Goal: Task Accomplishment & Management: Complete application form

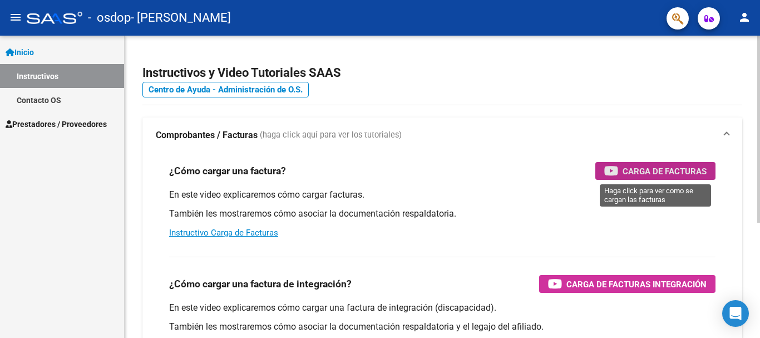
click at [669, 172] on span "Carga de Facturas" at bounding box center [664, 171] width 84 height 14
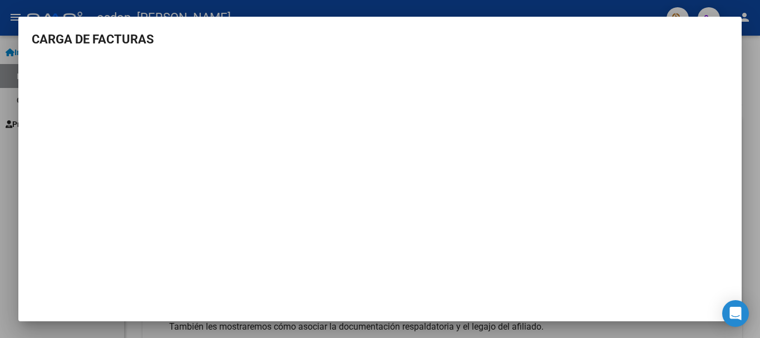
click at [75, 36] on h3 "CARGA DE FACTURAS" at bounding box center [380, 39] width 696 height 18
click at [496, 38] on h3 "CARGA DE FACTURAS" at bounding box center [380, 39] width 696 height 18
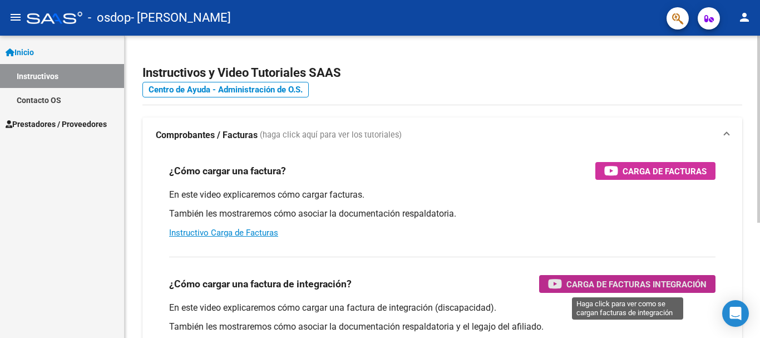
click at [584, 288] on span "Carga de Facturas Integración" at bounding box center [636, 284] width 140 height 14
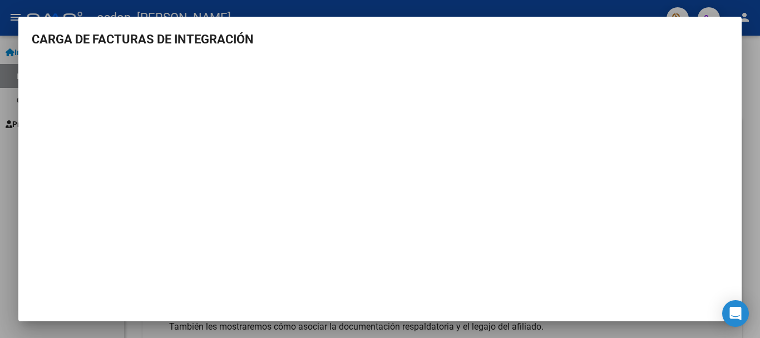
click at [721, 33] on mat-dialog-content "CARGA DE FACTURAS DE INTEGRACIÓN" at bounding box center [379, 170] width 723 height 281
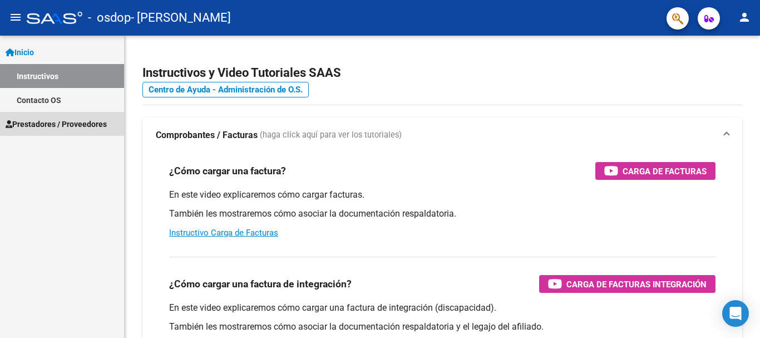
click at [48, 123] on span "Prestadores / Proveedores" at bounding box center [56, 124] width 101 height 12
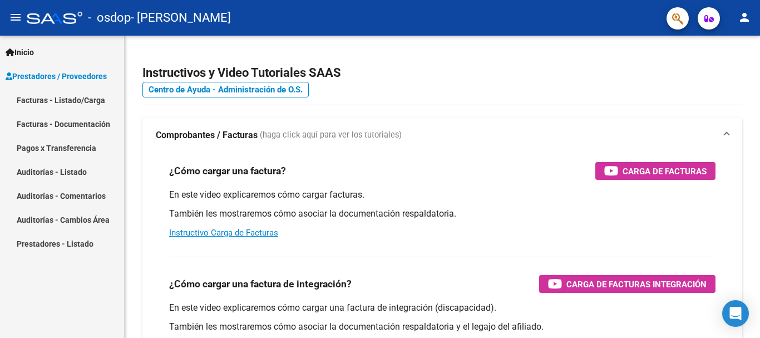
click at [68, 100] on link "Facturas - Listado/Carga" at bounding box center [62, 100] width 124 height 24
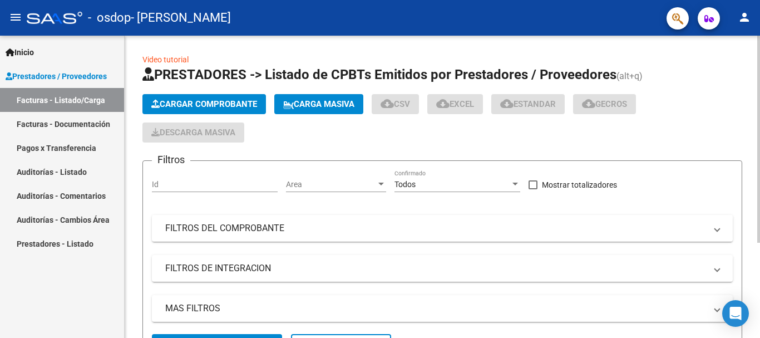
click at [171, 101] on span "Cargar Comprobante" at bounding box center [204, 104] width 106 height 10
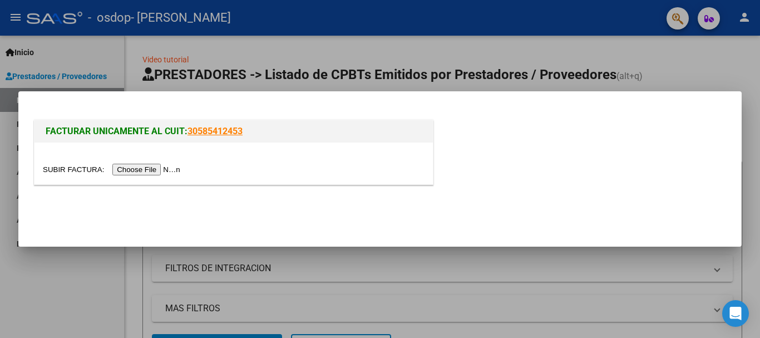
click at [154, 170] on input "file" at bounding box center [113, 170] width 141 height 12
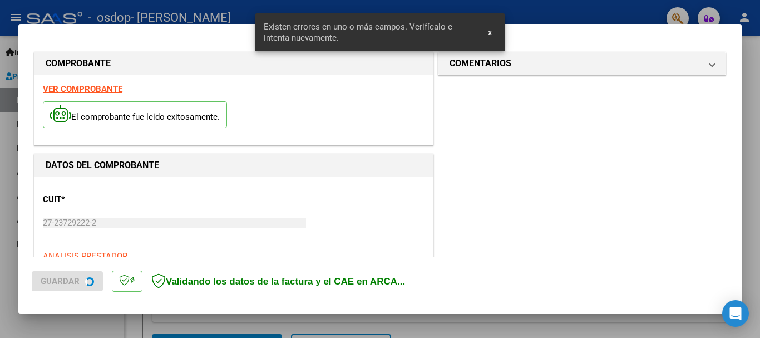
scroll to position [278, 0]
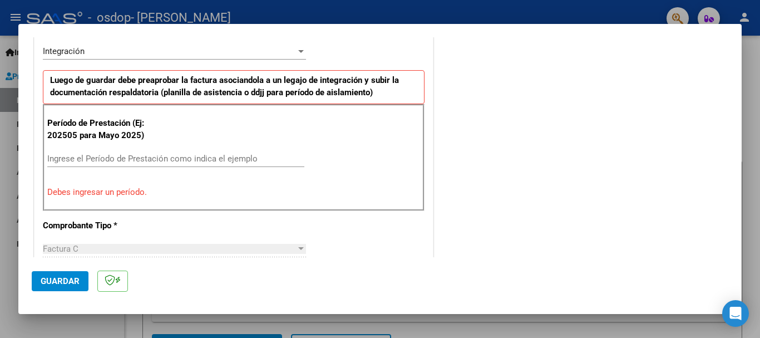
click at [90, 158] on input "Ingrese el Período de Prestación como indica el ejemplo" at bounding box center [175, 158] width 257 height 10
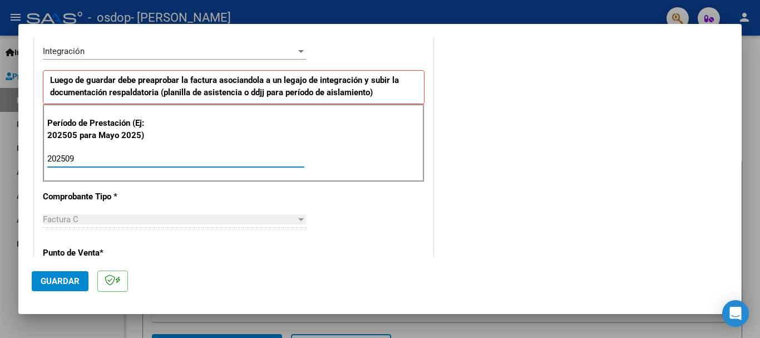
type input "202509"
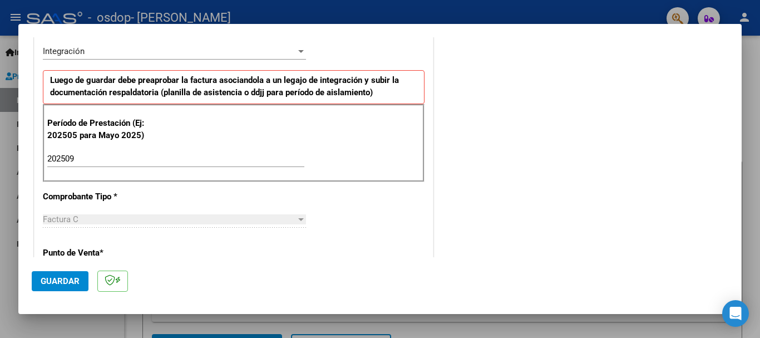
click at [363, 237] on div "CUIT * 27-23729222-2 Ingresar CUIT ANALISIS PRESTADOR [PERSON_NAME] Area destin…" at bounding box center [233, 317] width 398 height 837
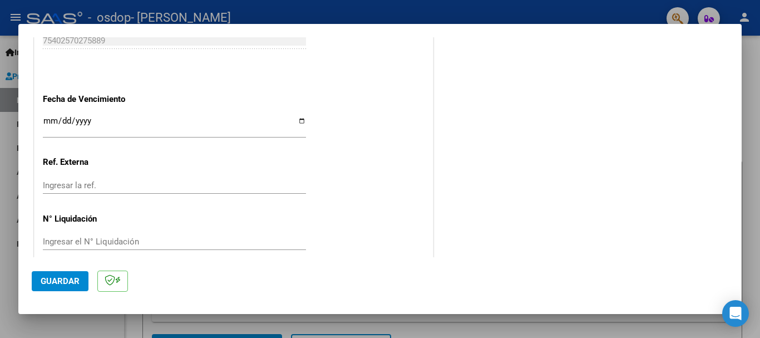
scroll to position [759, 0]
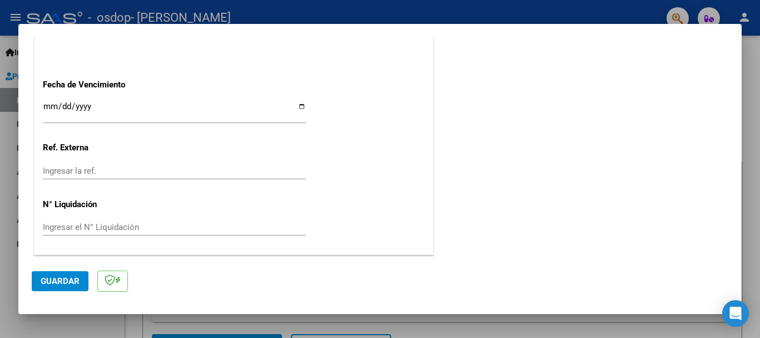
click at [122, 224] on input "Ingresar el N° Liquidación" at bounding box center [174, 227] width 263 height 10
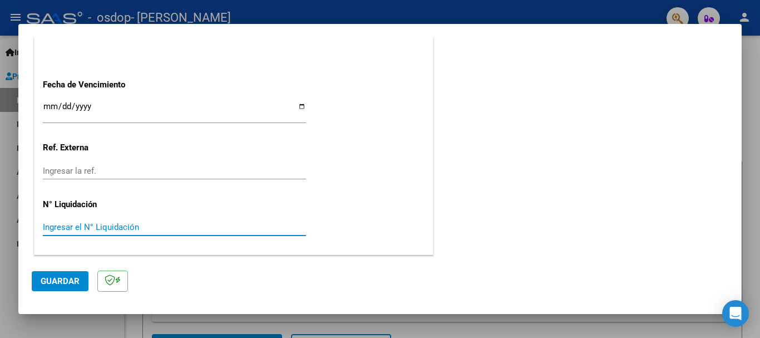
click at [54, 283] on span "Guardar" at bounding box center [60, 281] width 39 height 10
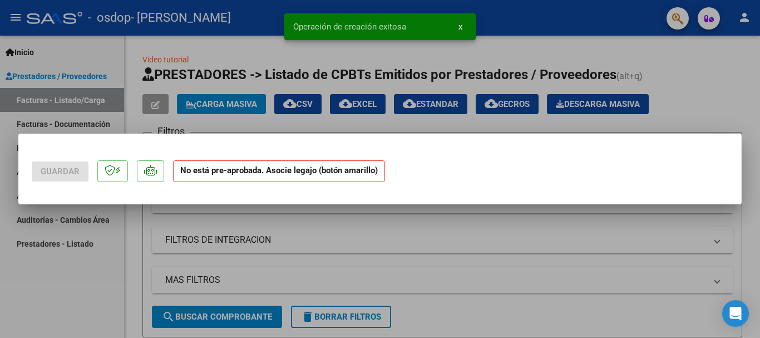
scroll to position [0, 0]
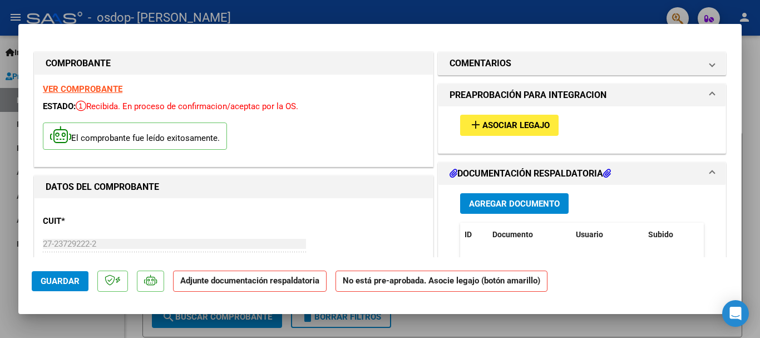
click at [515, 126] on span "Asociar Legajo" at bounding box center [515, 126] width 67 height 10
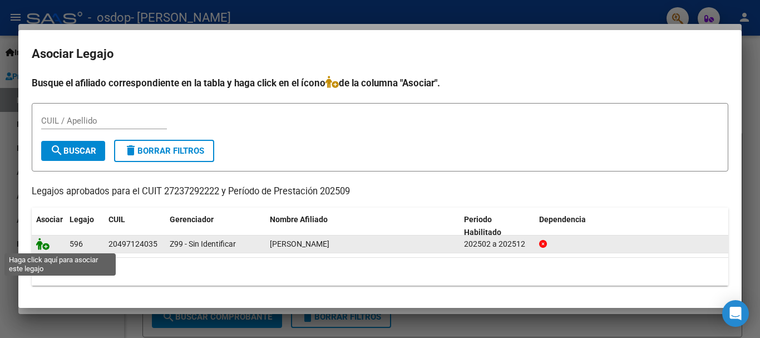
click at [47, 245] on icon at bounding box center [42, 243] width 13 height 12
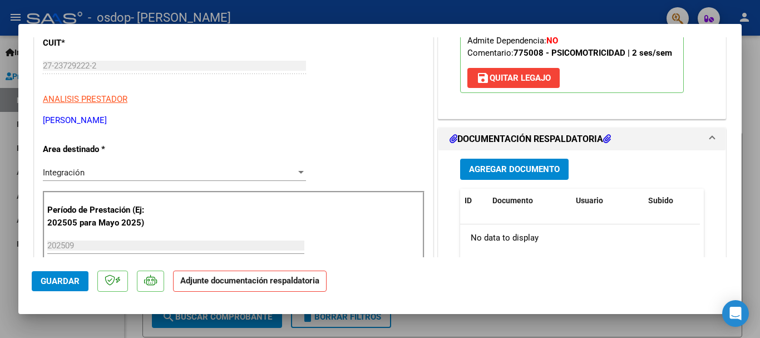
scroll to position [200, 0]
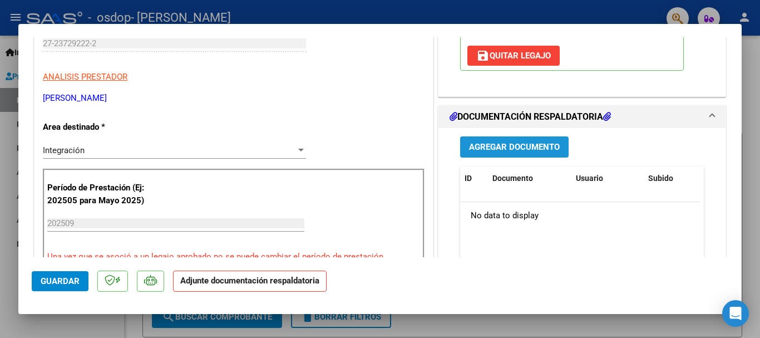
click at [517, 146] on span "Agregar Documento" at bounding box center [514, 147] width 91 height 10
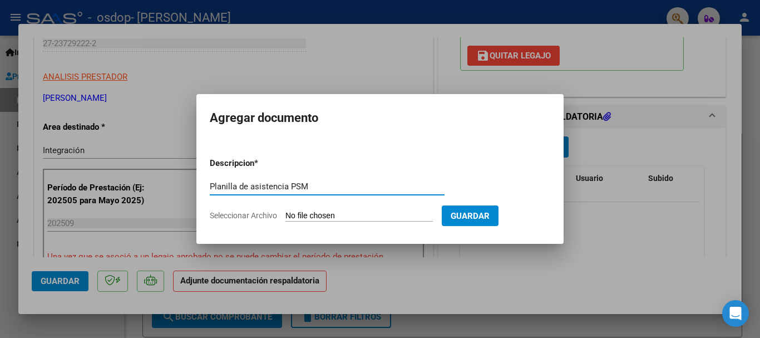
type input "Planilla de asistencia PSM"
click at [305, 215] on input "Seleccionar Archivo" at bounding box center [358, 216] width 147 height 11
type input "C:\fakepath\Planilla asis PSM [PERSON_NAME] [DATE].pdf"
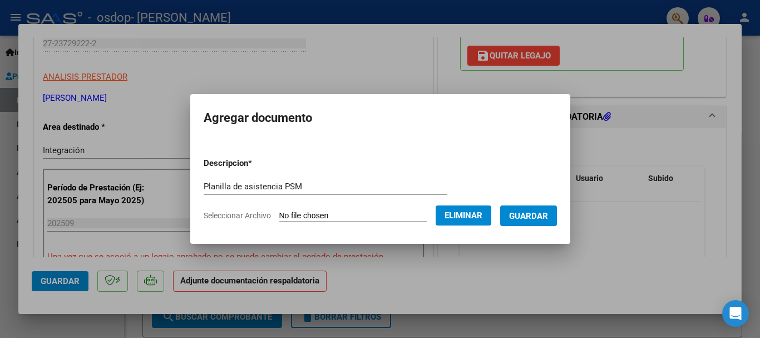
click at [547, 213] on span "Guardar" at bounding box center [528, 216] width 39 height 10
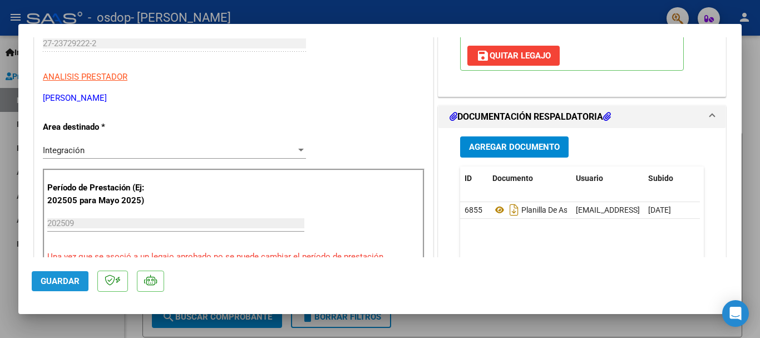
click at [63, 279] on span "Guardar" at bounding box center [60, 281] width 39 height 10
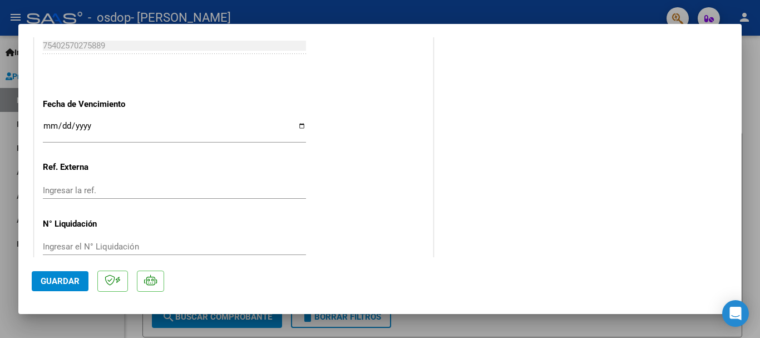
scroll to position [776, 0]
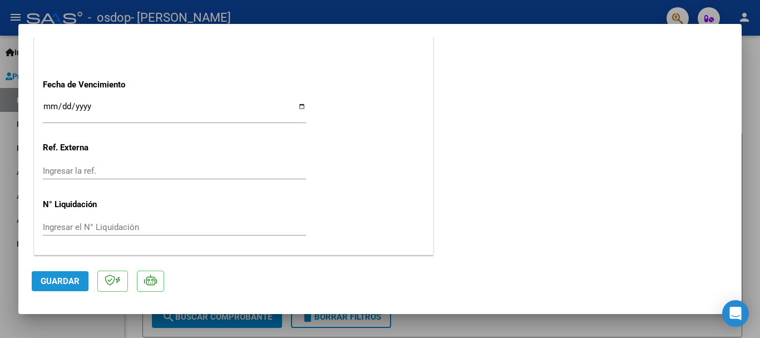
click at [55, 281] on span "Guardar" at bounding box center [60, 281] width 39 height 10
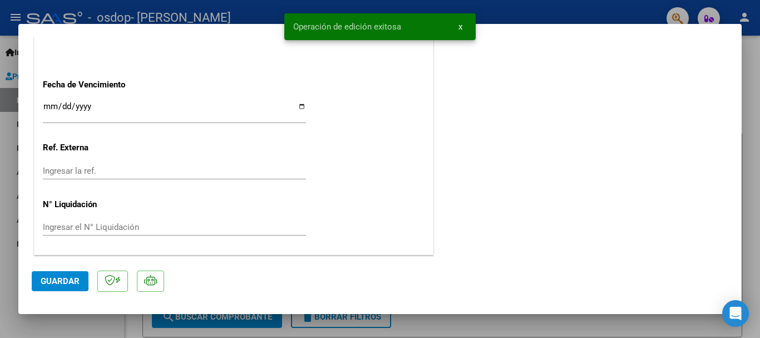
click at [759, 97] on div at bounding box center [380, 169] width 760 height 338
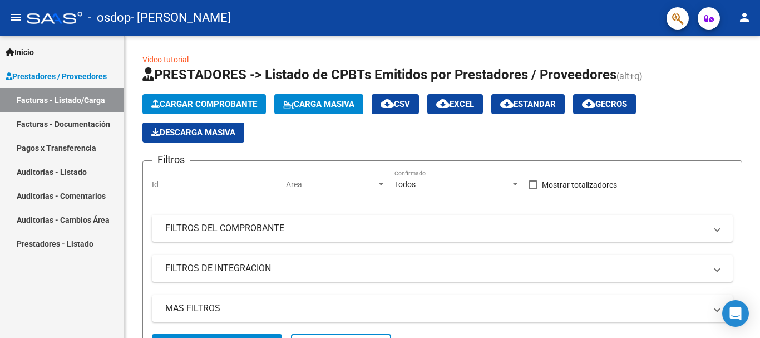
click at [68, 126] on link "Facturas - Documentación" at bounding box center [62, 124] width 124 height 24
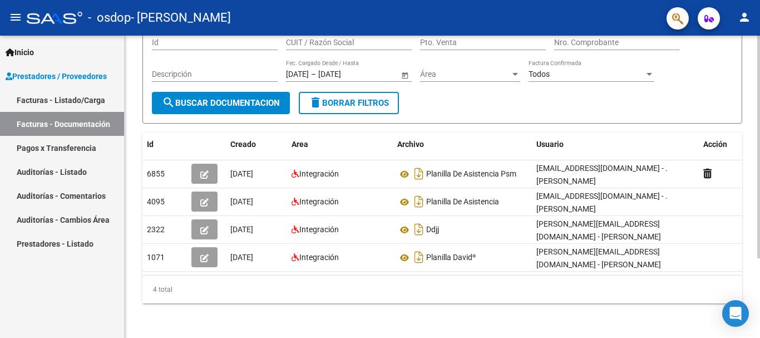
scroll to position [102, 0]
click at [759, 316] on div at bounding box center [758, 226] width 3 height 222
